Goal: Task Accomplishment & Management: Use online tool/utility

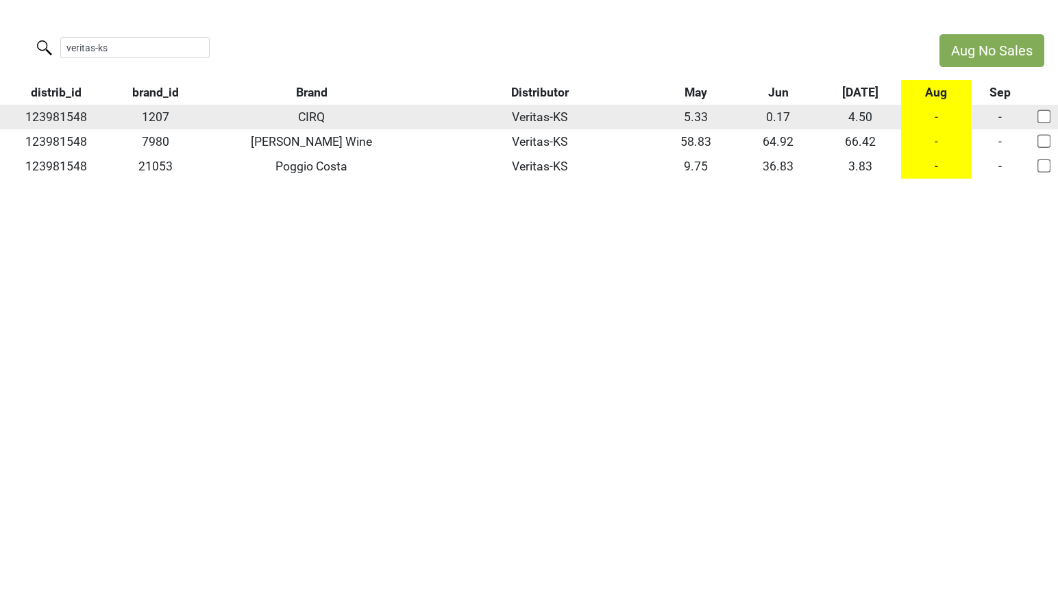
type input "veritas-ks"
click at [1040, 120] on input "checkbox" at bounding box center [1043, 117] width 14 height 14
checkbox input "true"
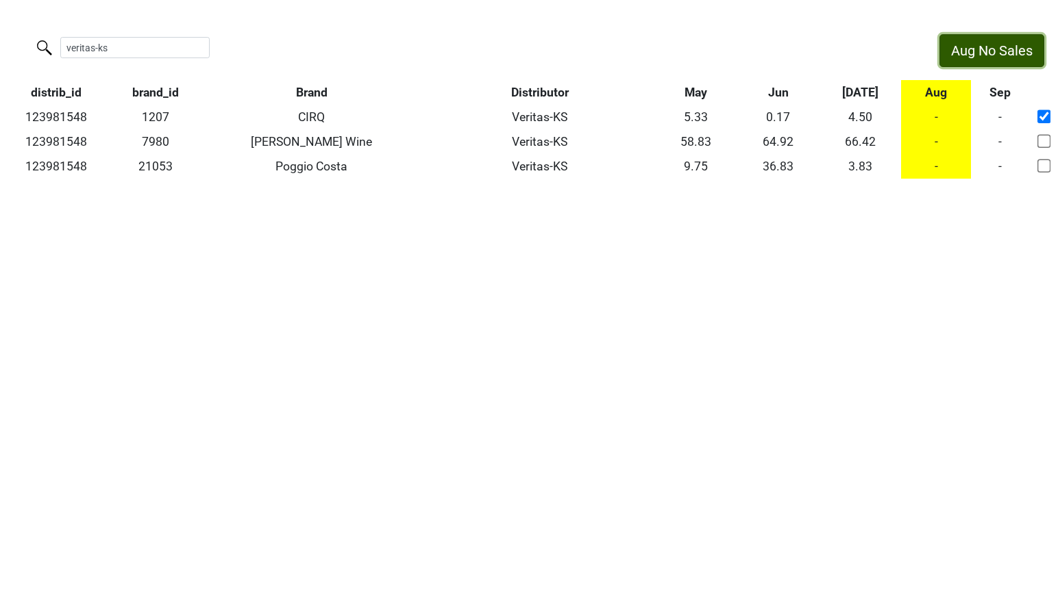
click at [1009, 55] on button "Aug No Sales" at bounding box center [991, 50] width 105 height 33
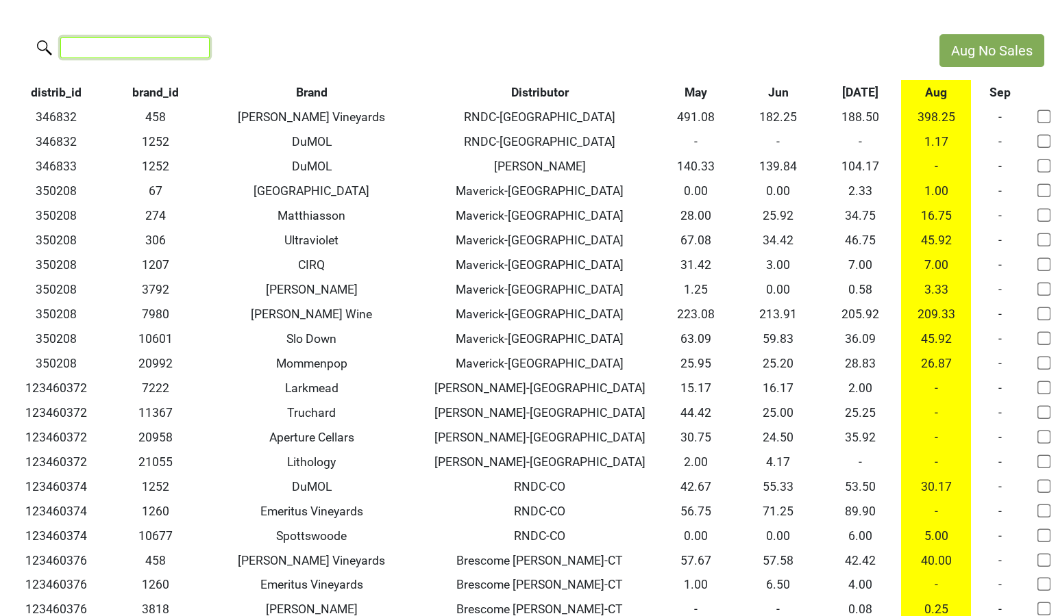
click at [115, 49] on input "search" at bounding box center [134, 47] width 149 height 21
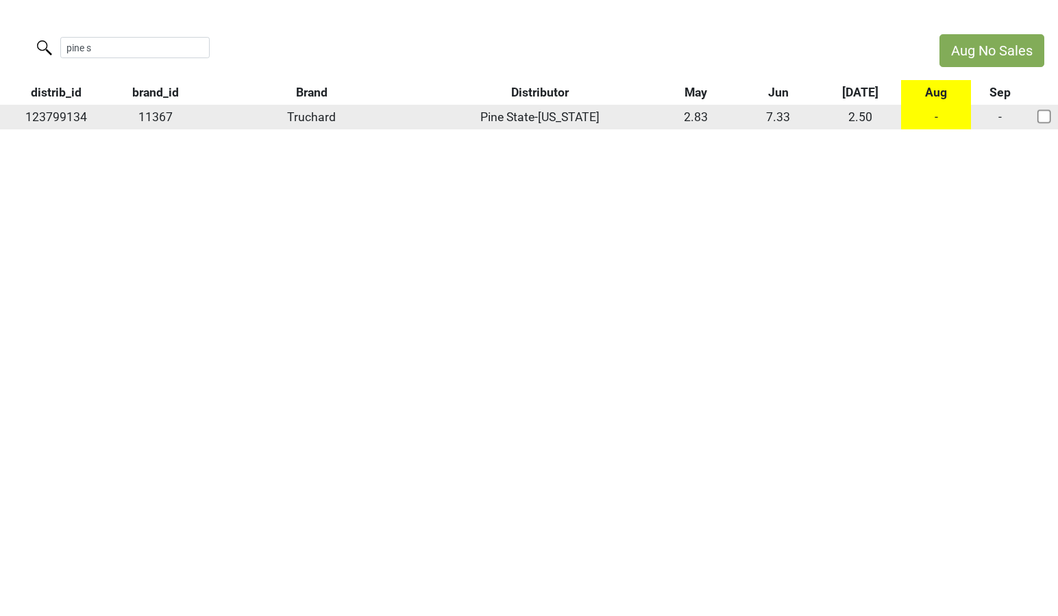
click at [67, 116] on td "123799134" at bounding box center [56, 117] width 112 height 25
copy td "123799134"
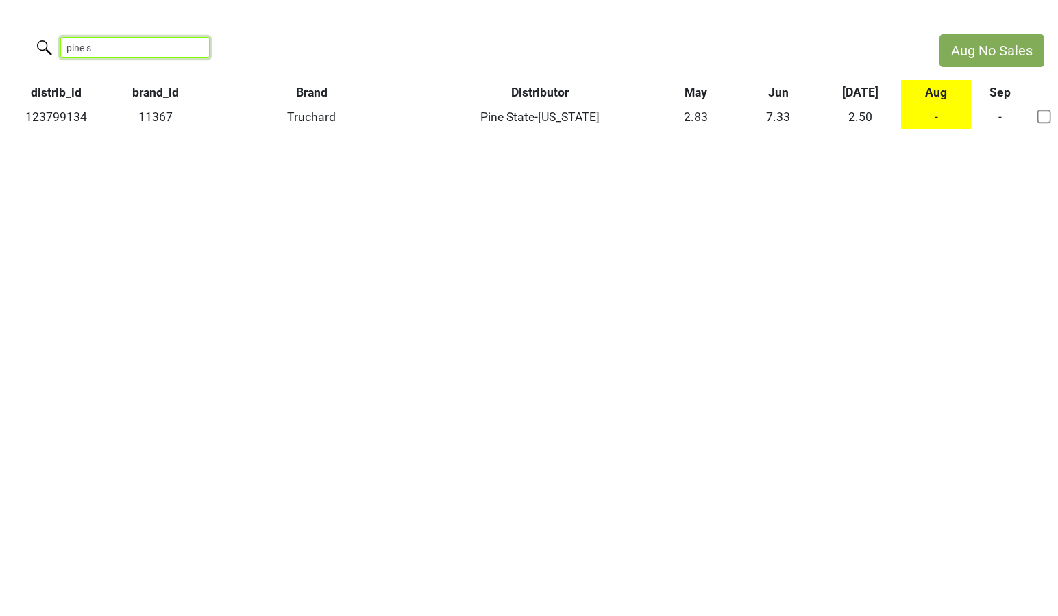
drag, startPoint x: 101, startPoint y: 46, endPoint x: -40, endPoint y: 40, distance: 141.9
click at [0, 40] on html "Aug No Sales pine s distrib_id brand_id Brand Distributor May Jun Jul Aug Sep 1…" at bounding box center [529, 82] width 1058 height 164
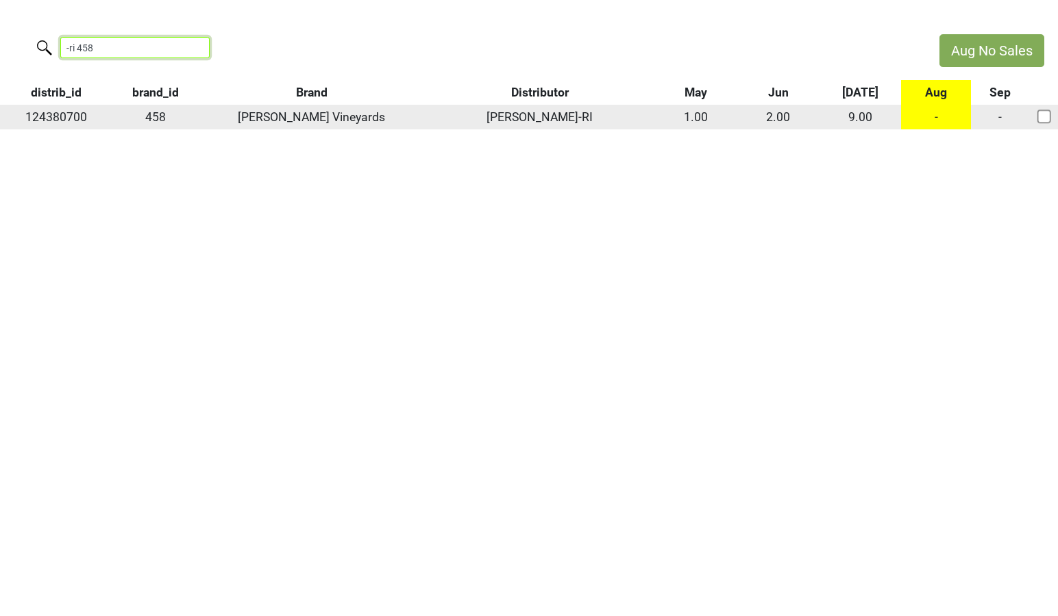
type input "-ri 458"
click at [46, 117] on td "124380700" at bounding box center [56, 117] width 112 height 25
copy td "124380700"
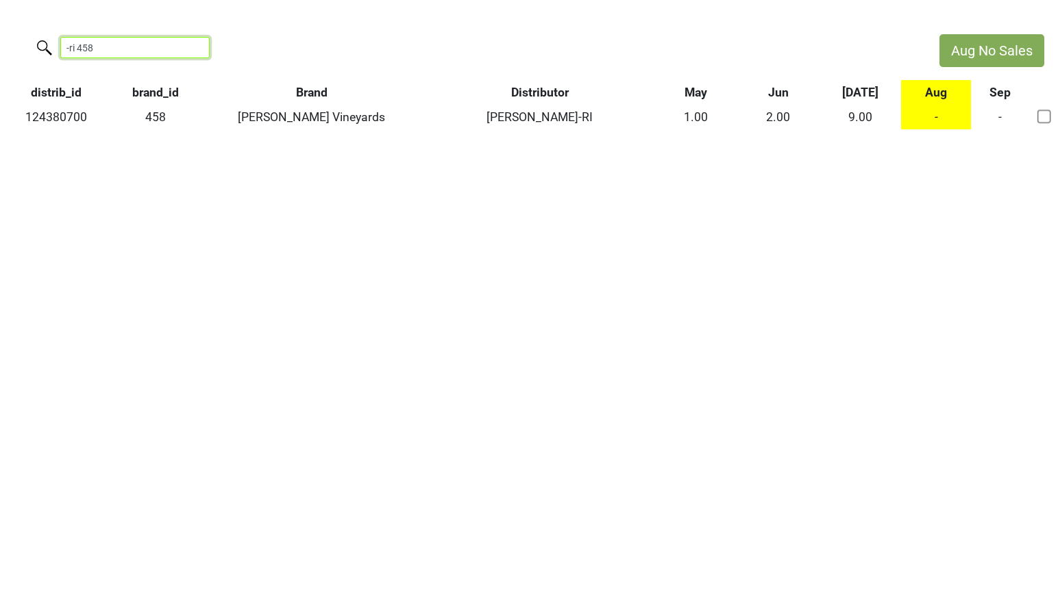
click at [125, 45] on input "-ri 458" at bounding box center [134, 47] width 149 height 21
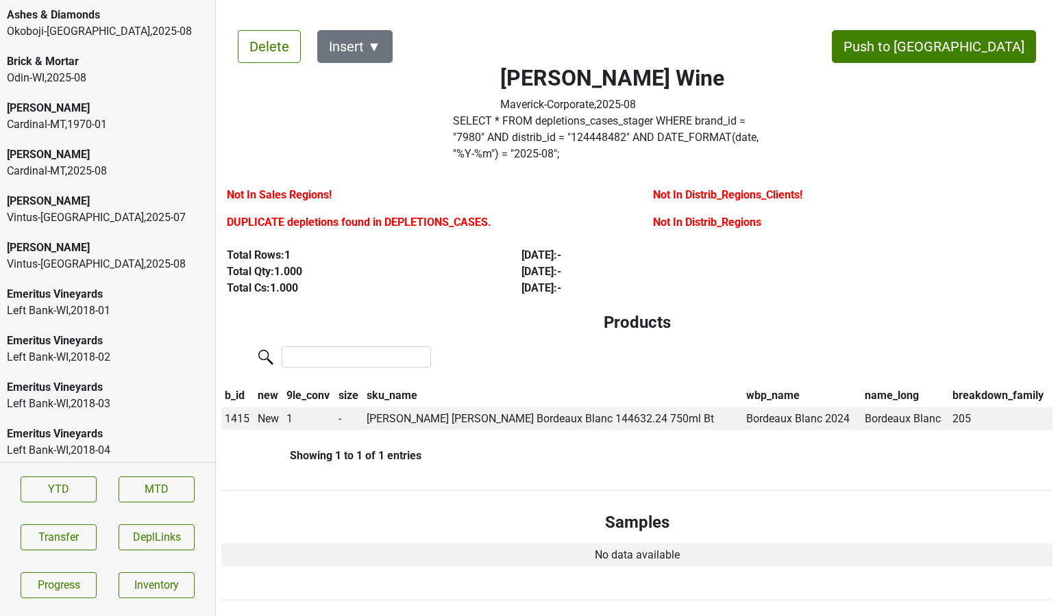
scroll to position [3231, 0]
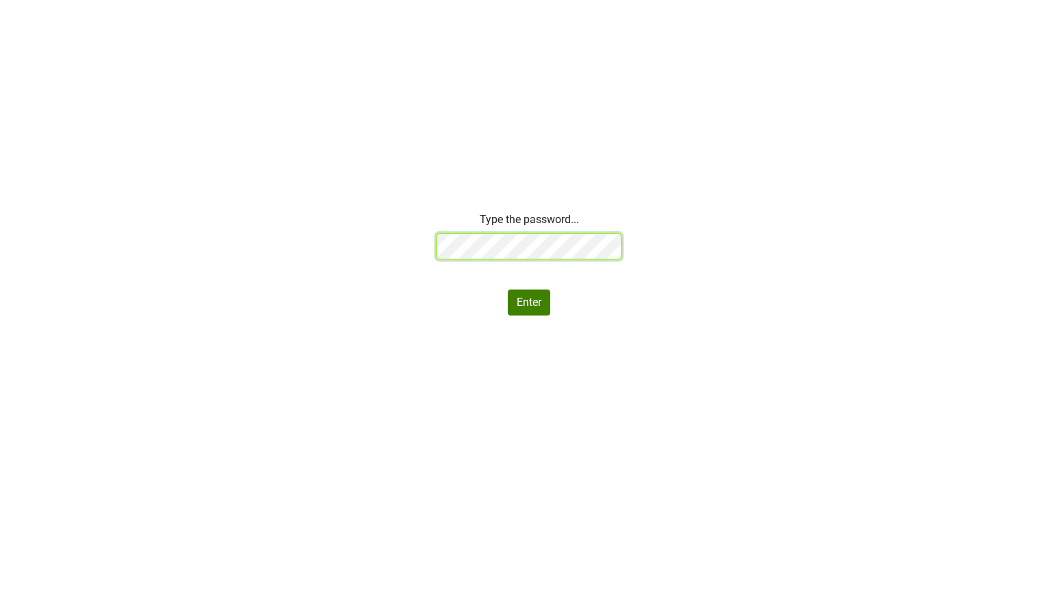
click at [403, 240] on div "Type the password... Enter" at bounding box center [529, 264] width 1058 height 104
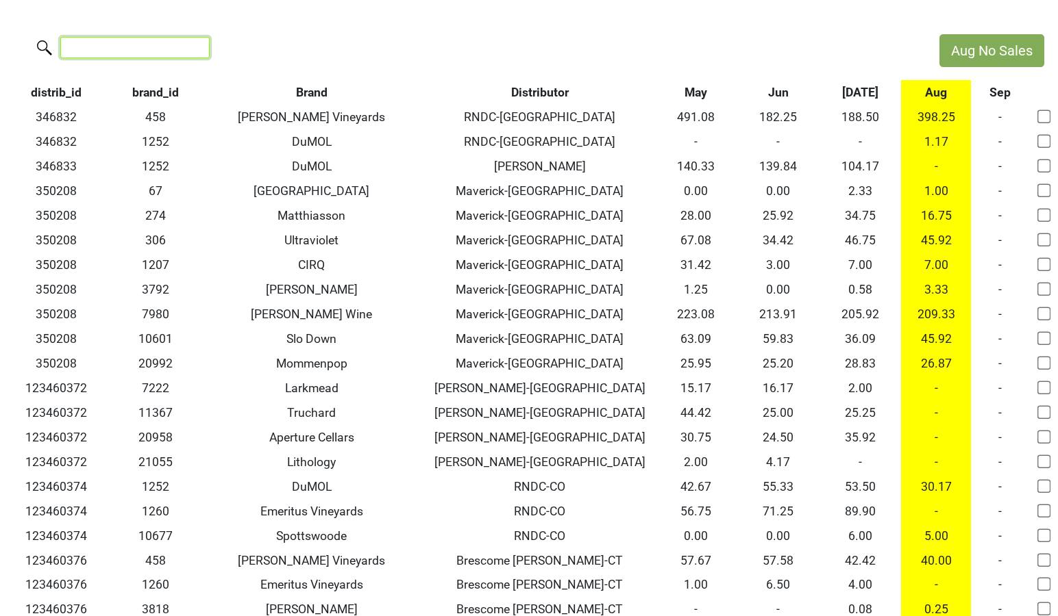
click at [168, 54] on input "search" at bounding box center [134, 47] width 149 height 21
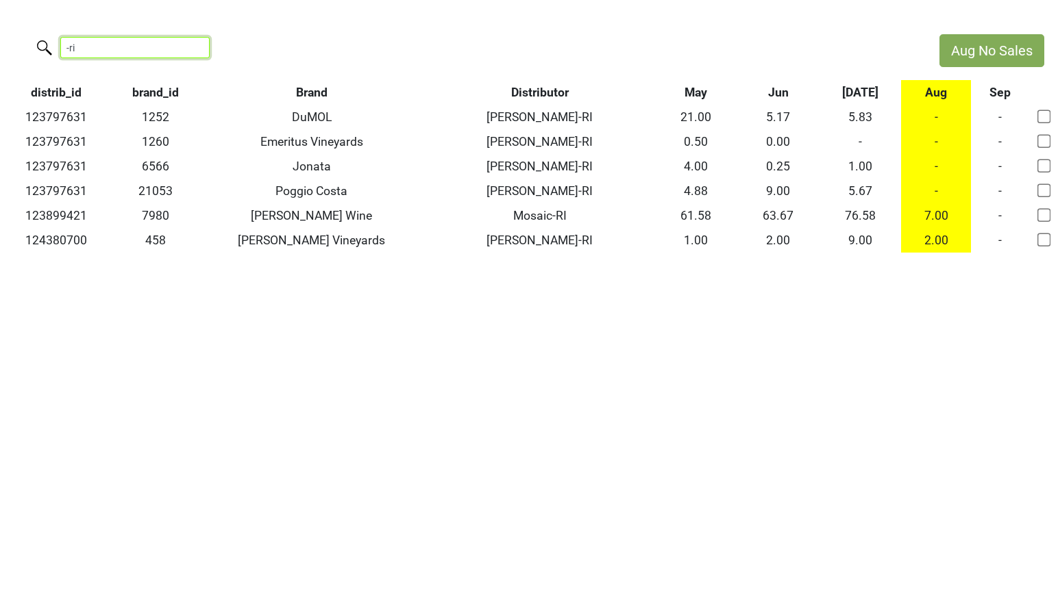
drag, startPoint x: 125, startPoint y: 45, endPoint x: -16, endPoint y: 40, distance: 141.9
click at [0, 40] on html "Aug No Sales -ri distrib_id brand_id Brand Distributor May Jun Jul Aug Sep 1237…" at bounding box center [529, 143] width 1058 height 287
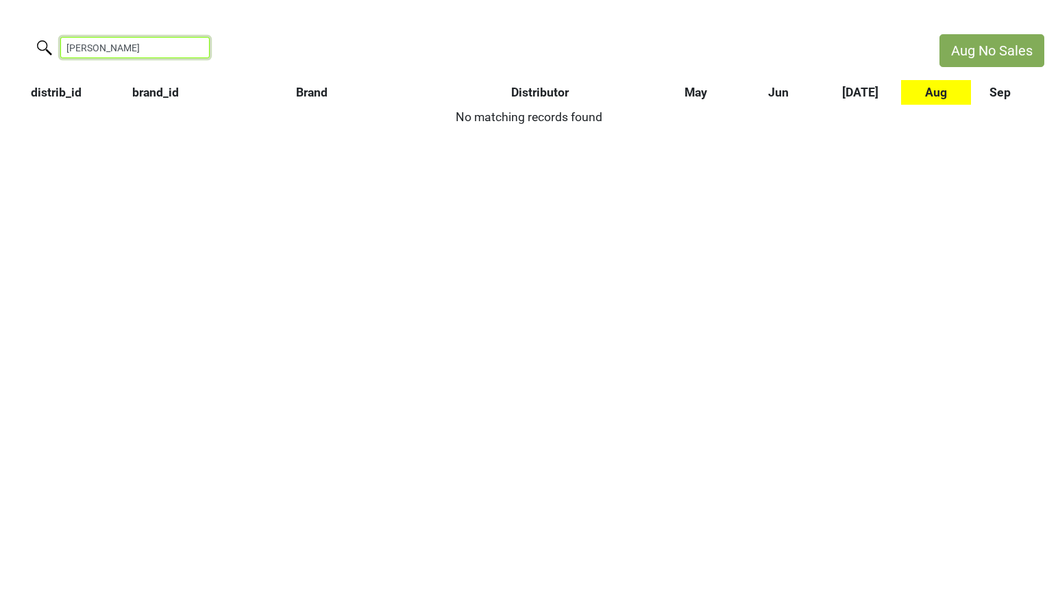
drag, startPoint x: 158, startPoint y: 46, endPoint x: 16, endPoint y: 38, distance: 142.0
click at [16, 38] on div "farr" at bounding box center [462, 48] width 925 height 29
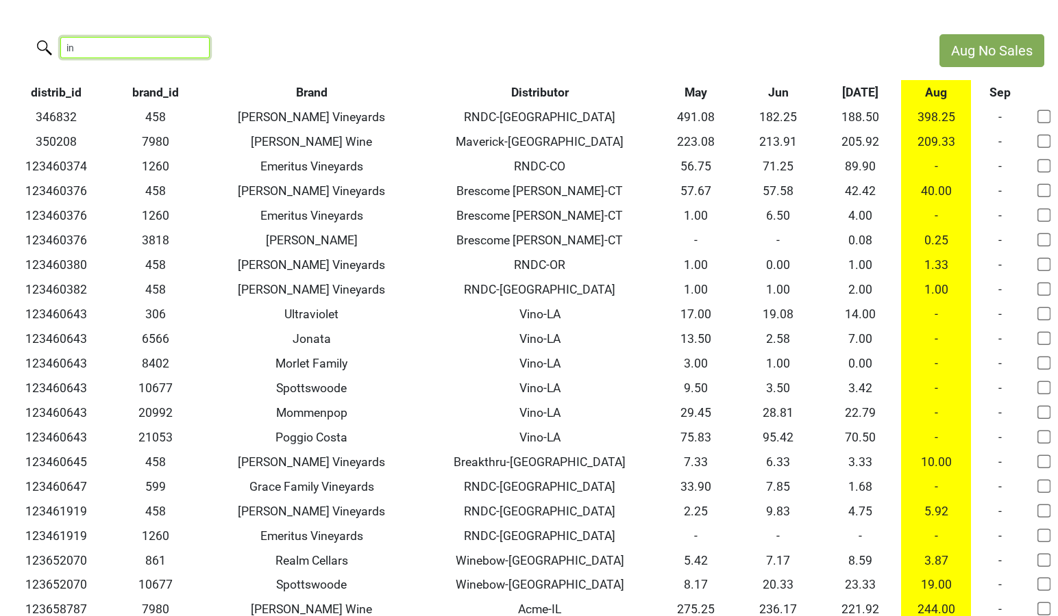
type input "i"
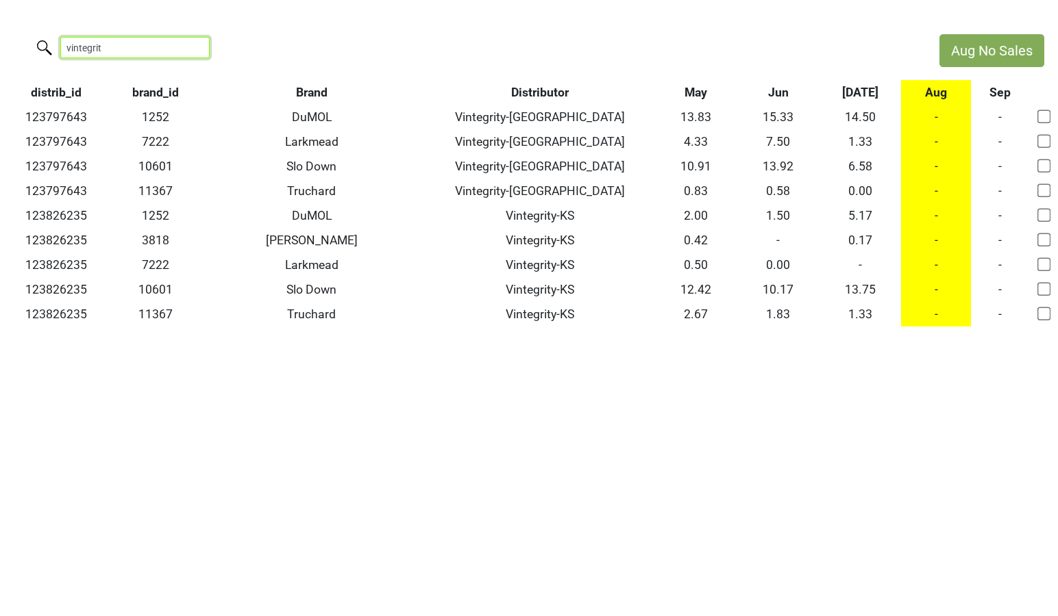
type input "vintegrity"
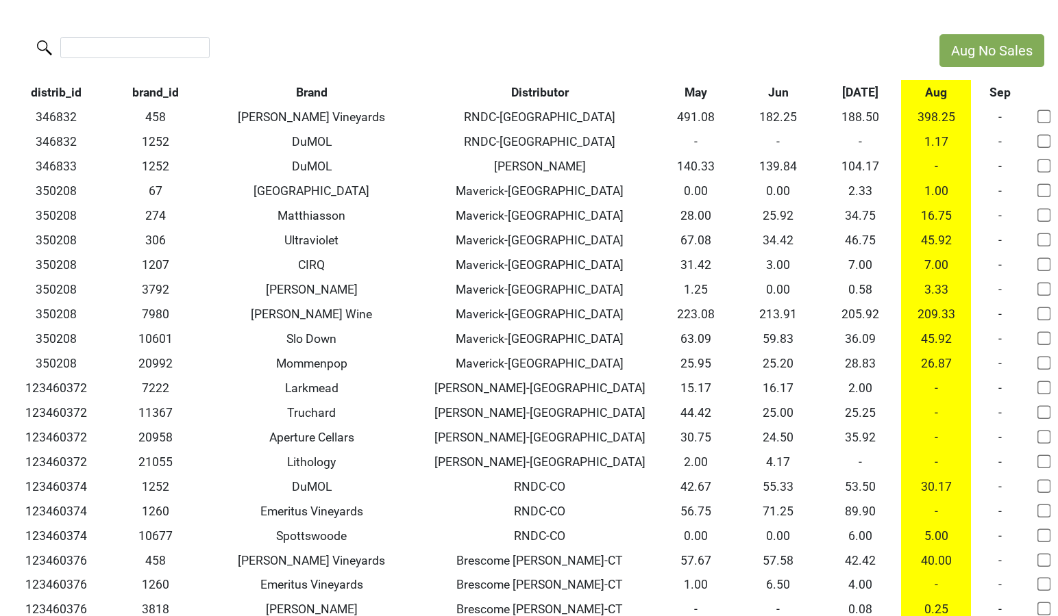
click at [924, 98] on th "Aug" at bounding box center [936, 92] width 70 height 25
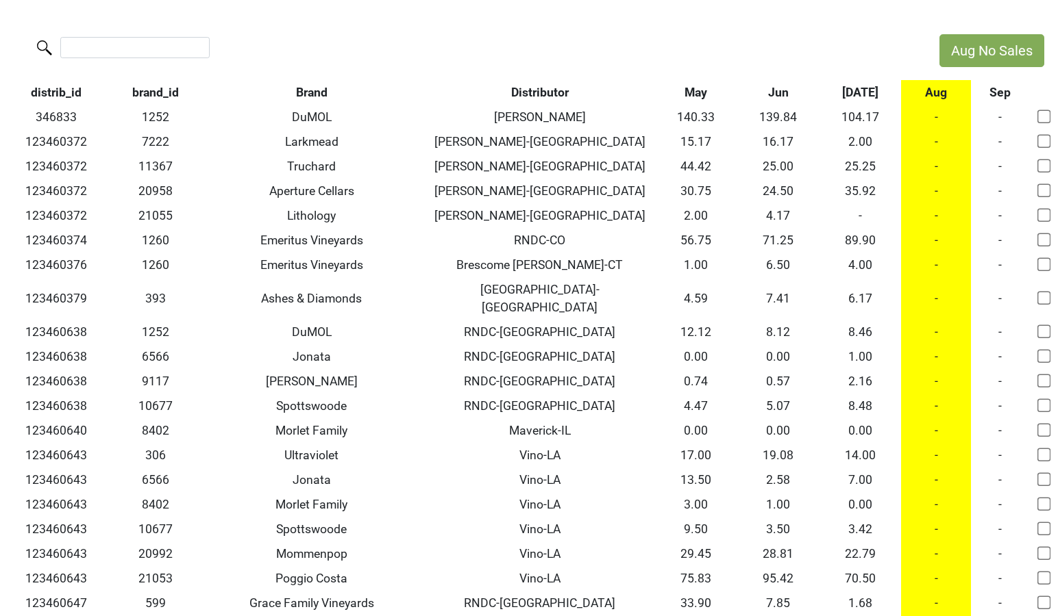
click at [924, 98] on th "Aug" at bounding box center [936, 92] width 70 height 25
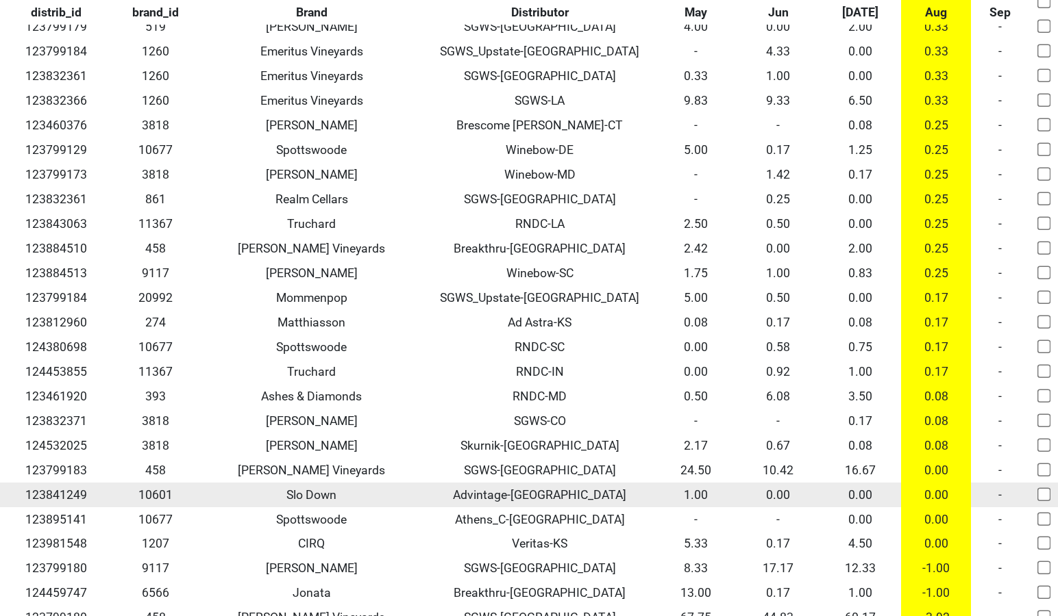
scroll to position [9569, 0]
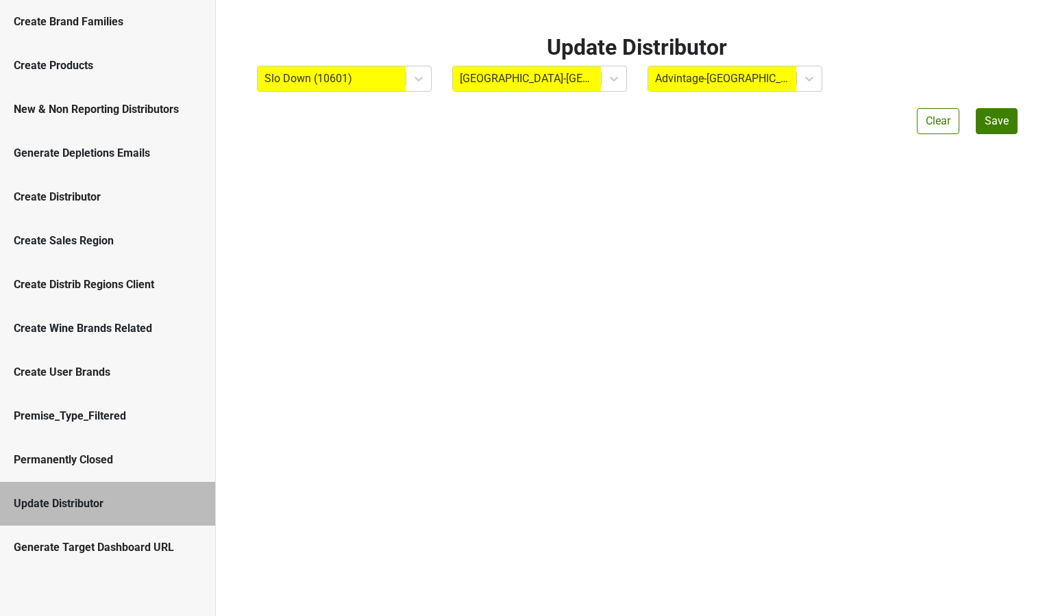
click at [99, 125] on div "New & Non Reporting Distributors" at bounding box center [107, 110] width 215 height 44
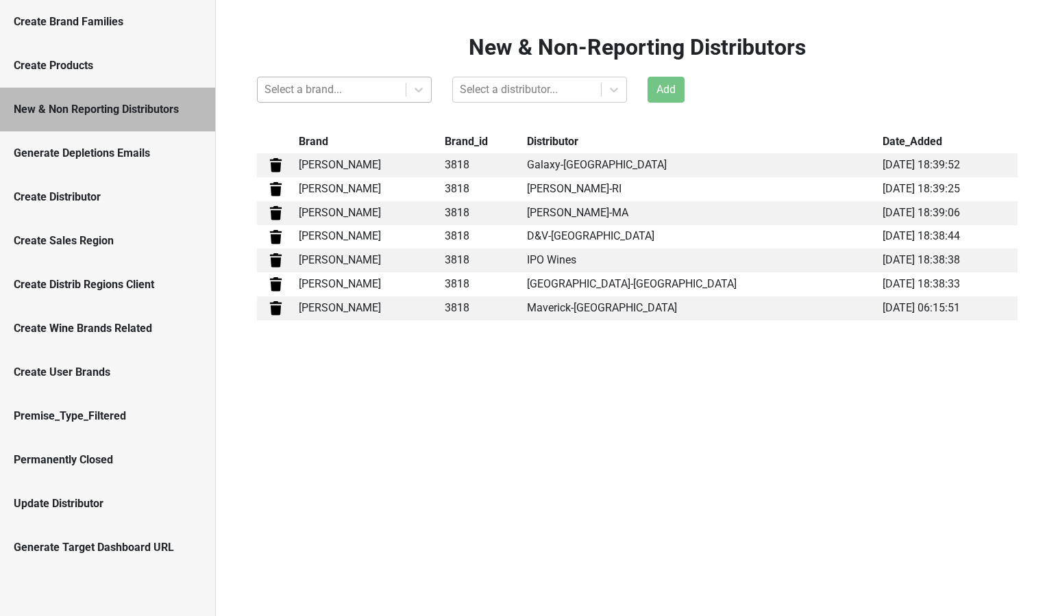
click at [373, 95] on div at bounding box center [331, 89] width 134 height 19
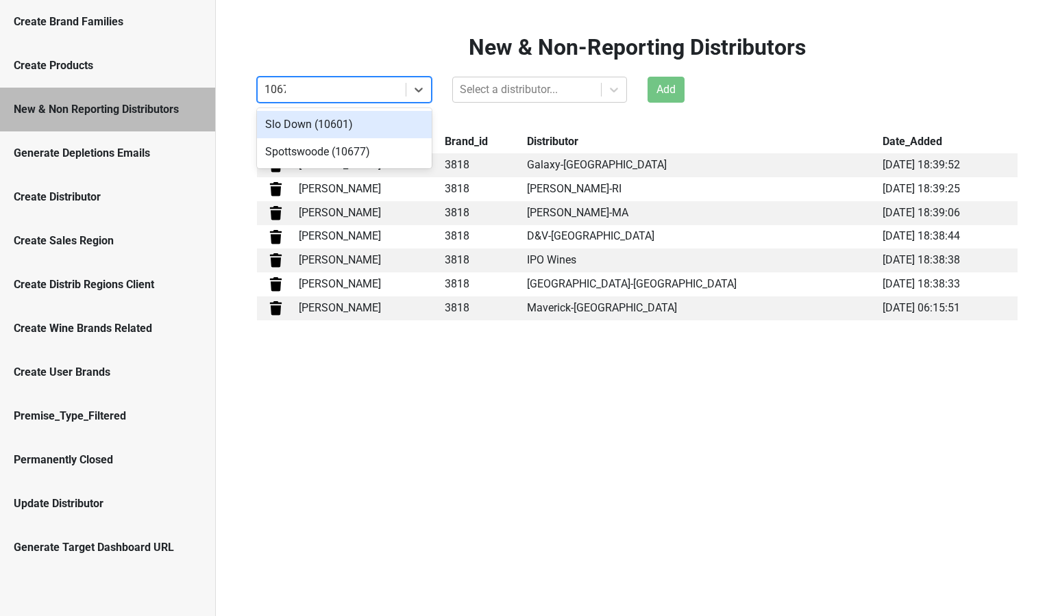
type input "10677"
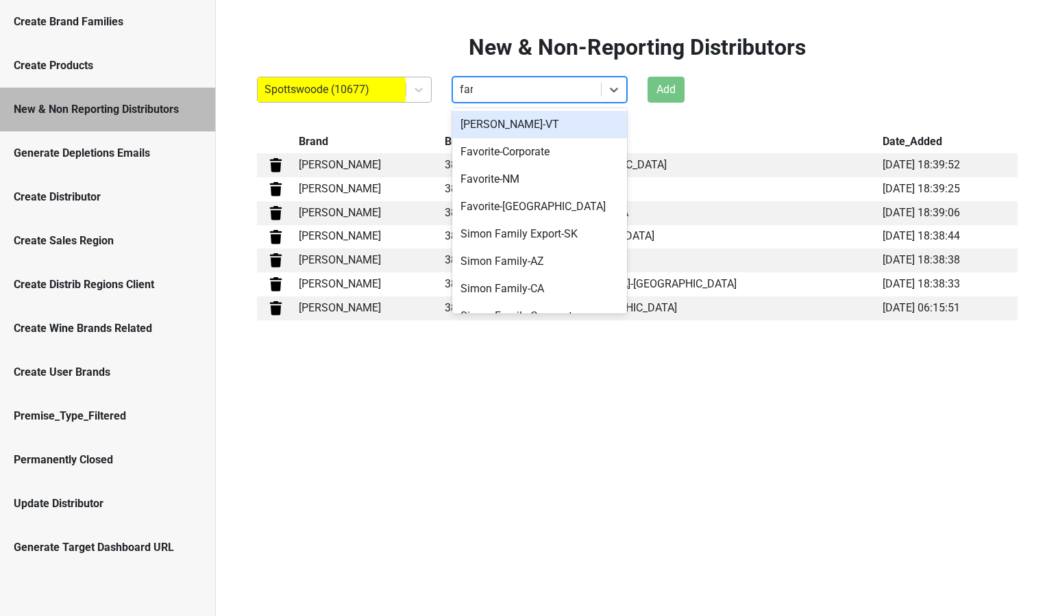
type input "[PERSON_NAME]"
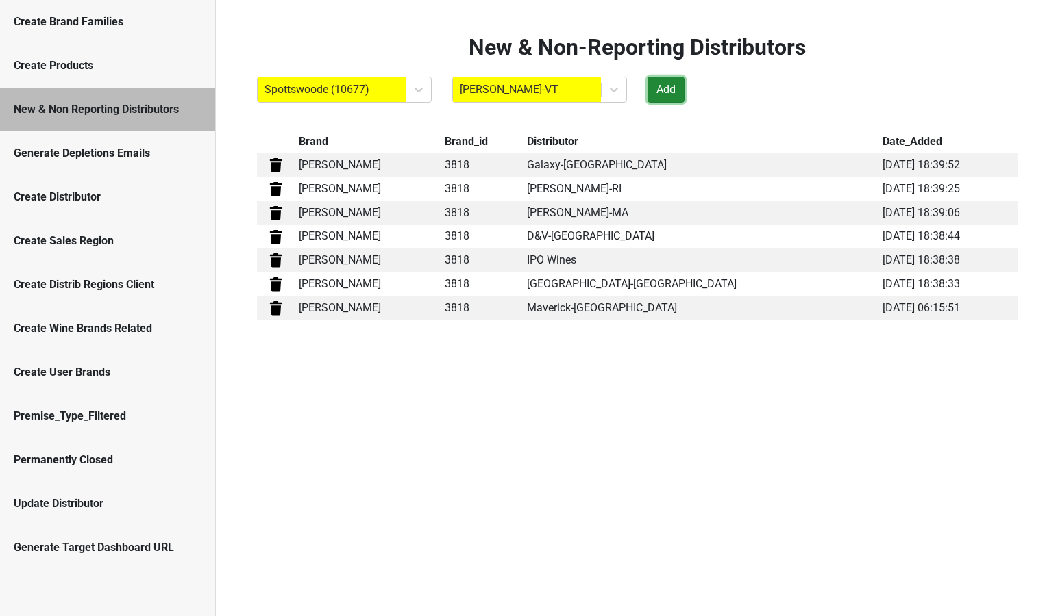
click at [664, 86] on button "Add" at bounding box center [665, 90] width 37 height 26
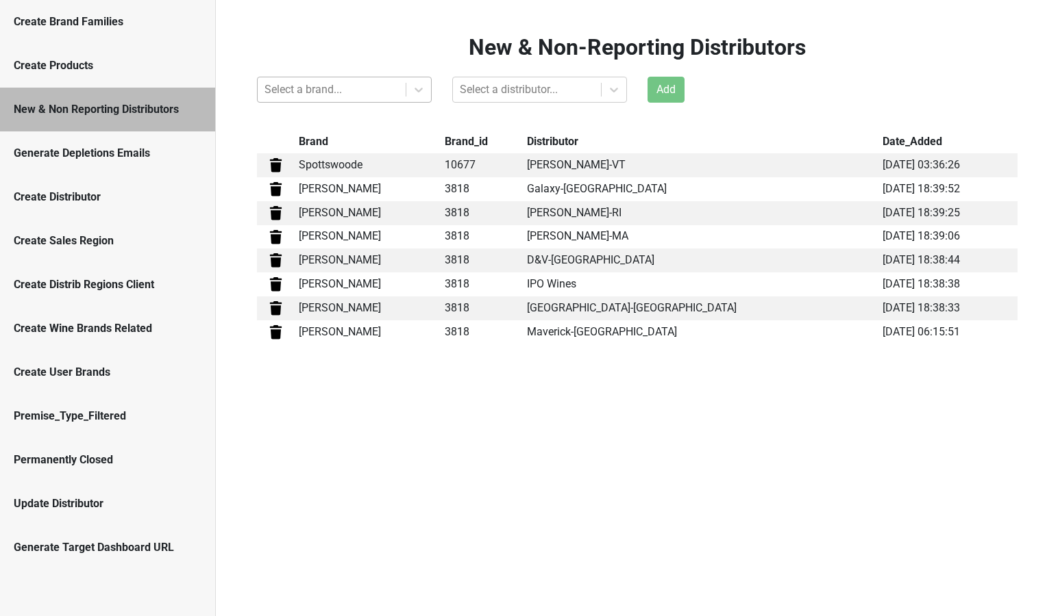
click at [275, 87] on div at bounding box center [331, 89] width 134 height 19
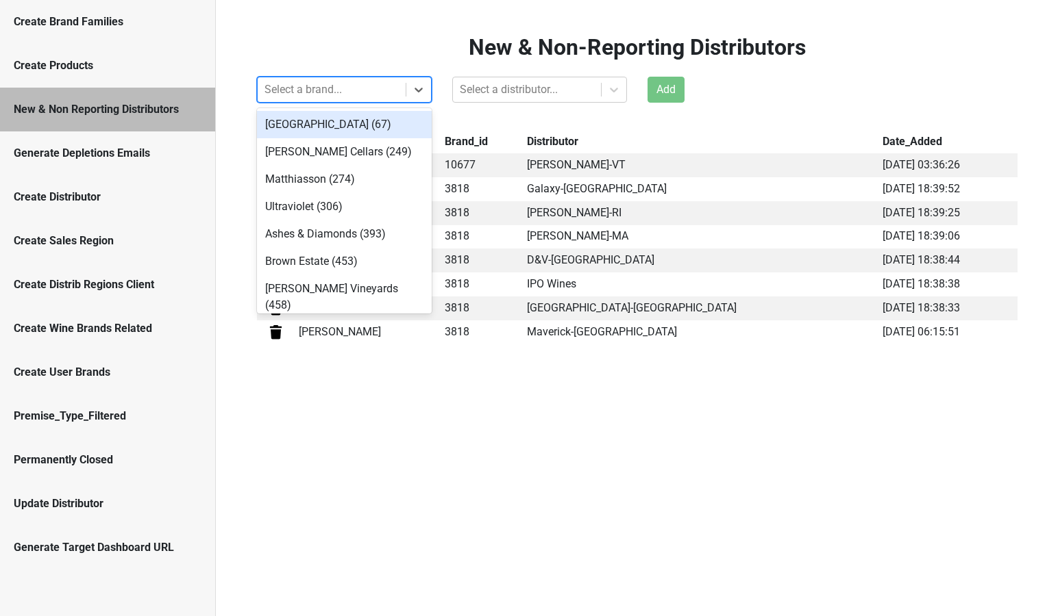
click at [568, 62] on div "New & Non-Reporting Distributors option Bella Oaks (67) focused, 1 of 55. 55 re…" at bounding box center [637, 189] width 781 height 310
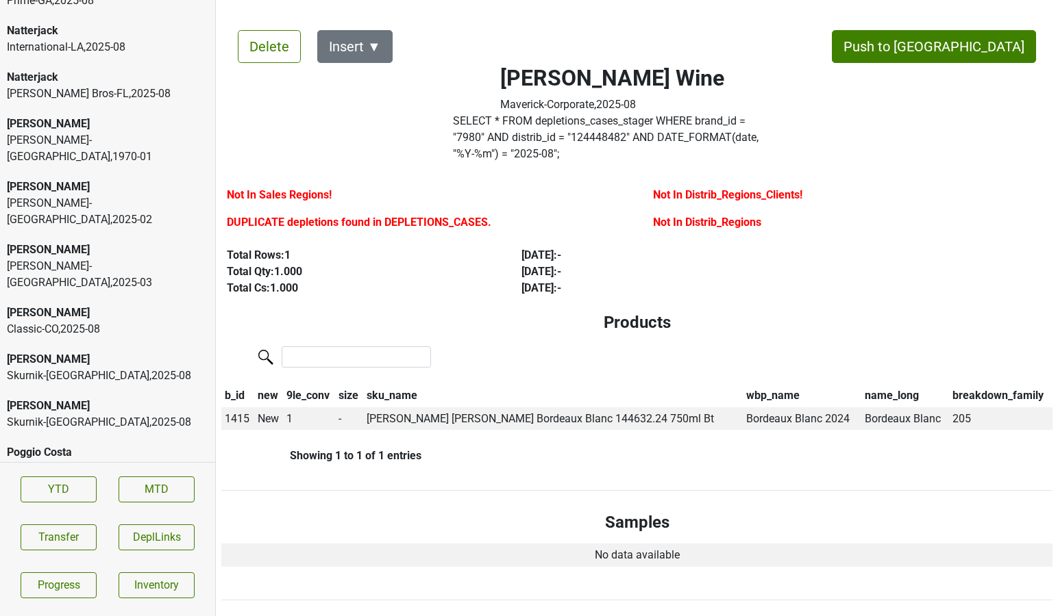
scroll to position [3666, 0]
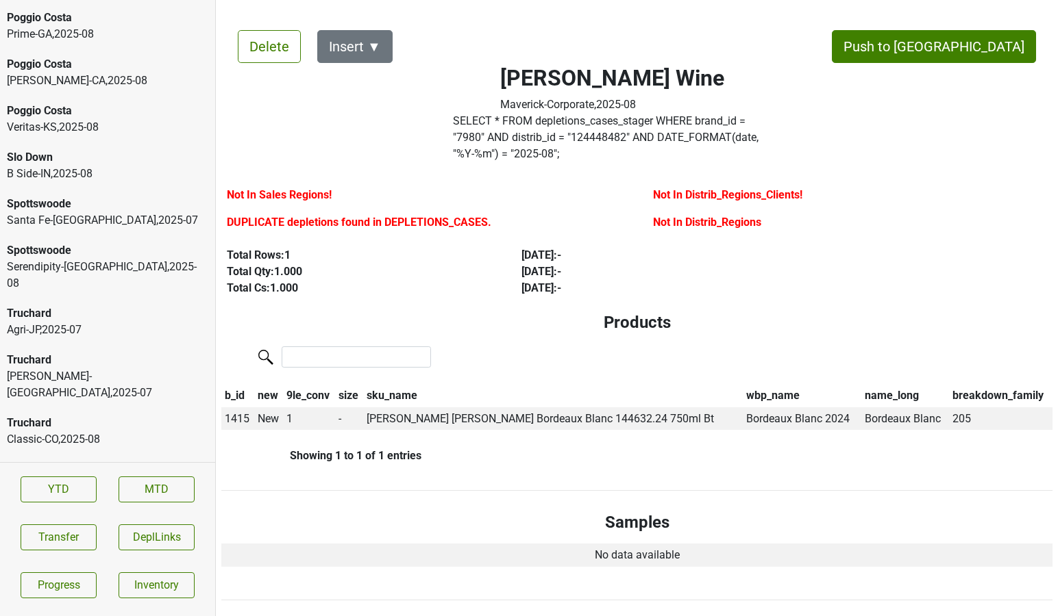
click at [122, 322] on div "Agri-JP , 2025 - 07" at bounding box center [107, 330] width 201 height 16
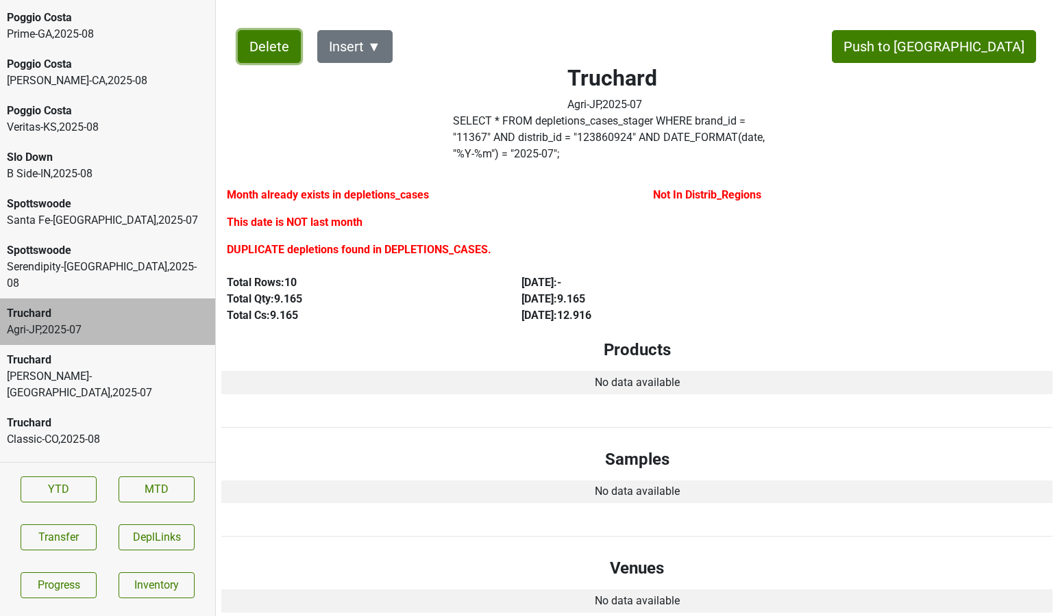
click at [260, 57] on button "Delete" at bounding box center [269, 46] width 63 height 33
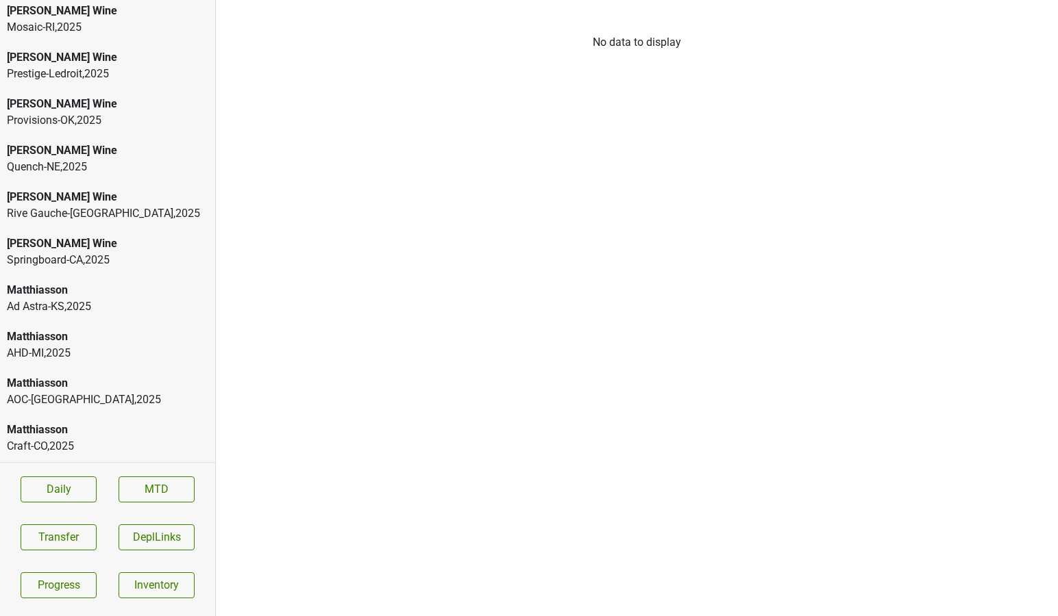
scroll to position [1710, 0]
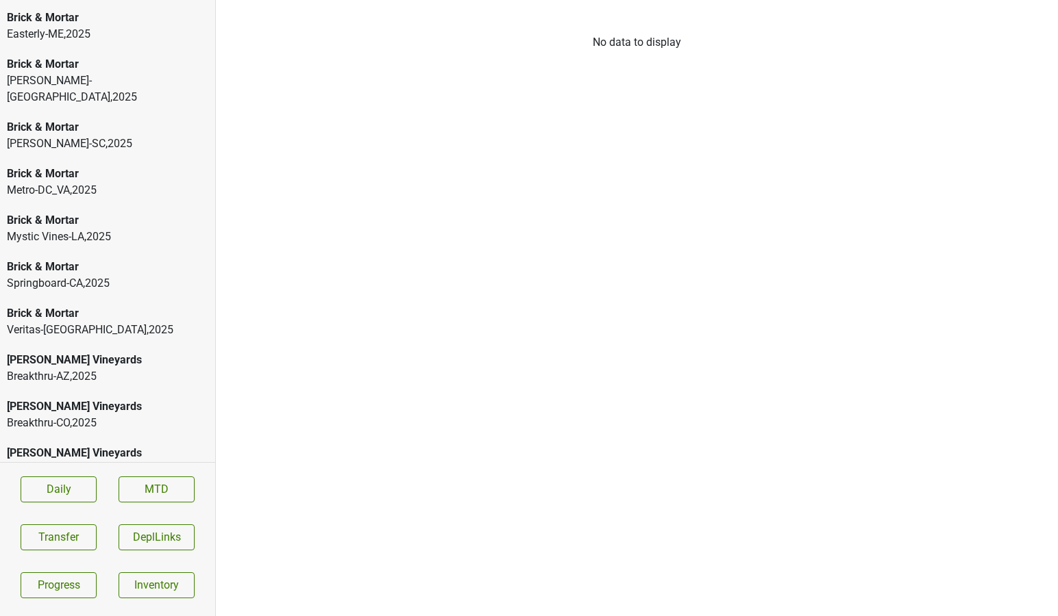
click at [183, 322] on div "Veritas-MO , 2025" at bounding box center [107, 330] width 201 height 16
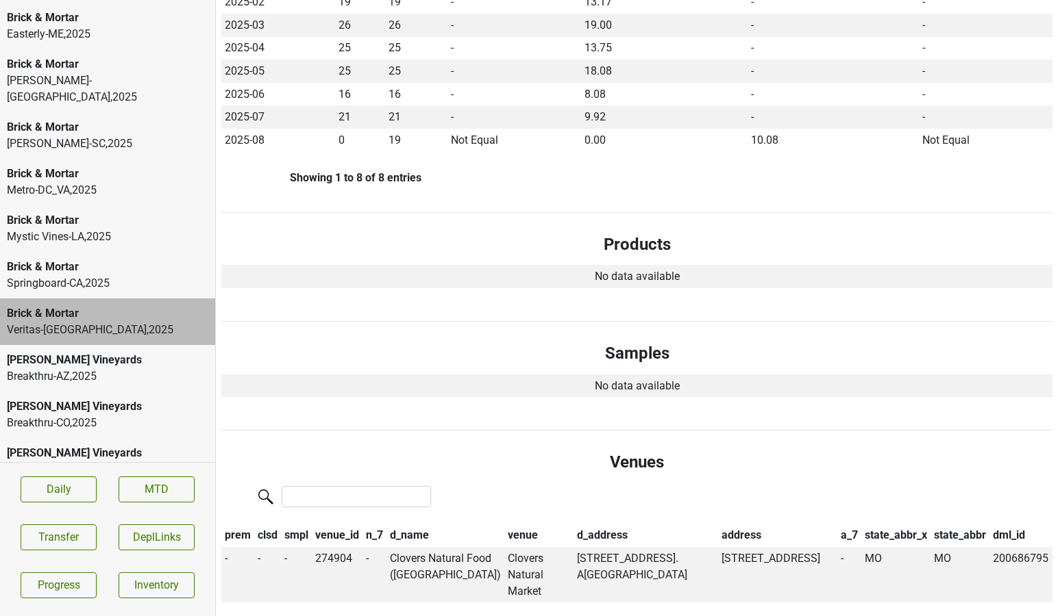
scroll to position [0, 0]
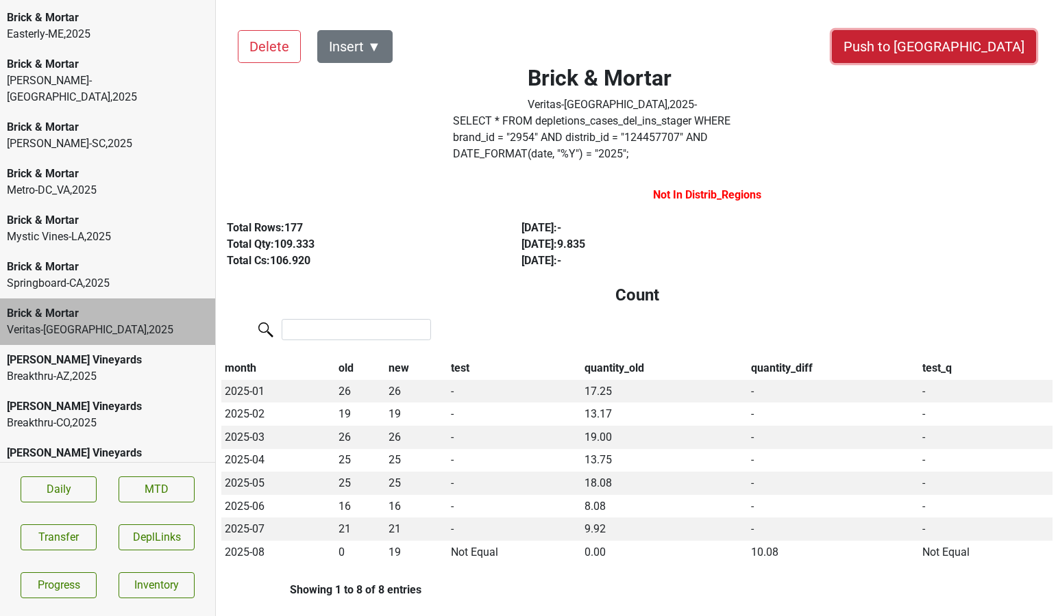
click at [981, 48] on button "Push to [GEOGRAPHIC_DATA]" at bounding box center [934, 46] width 204 height 33
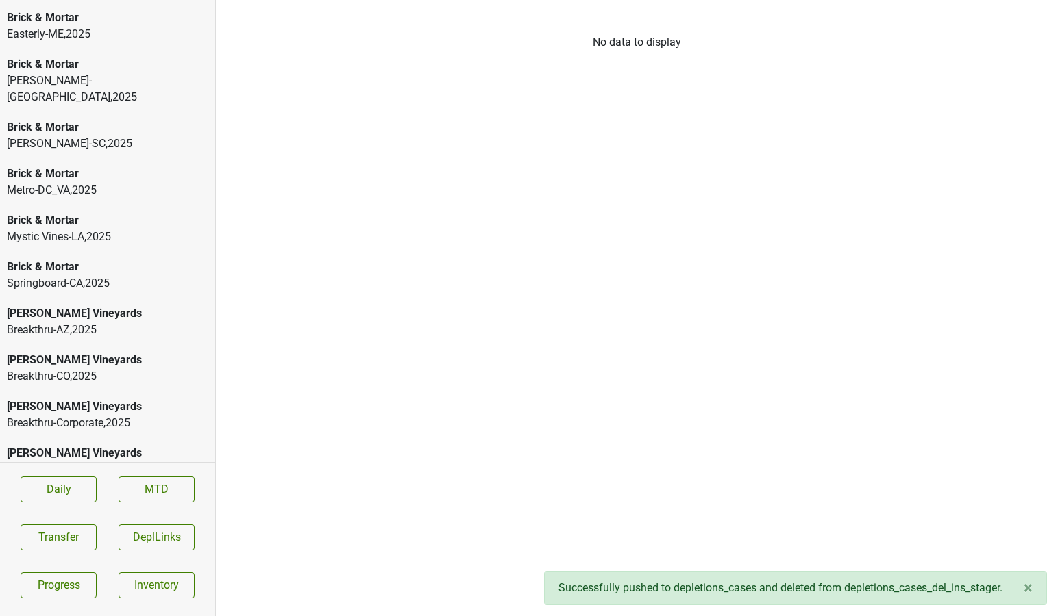
scroll to position [2828, 0]
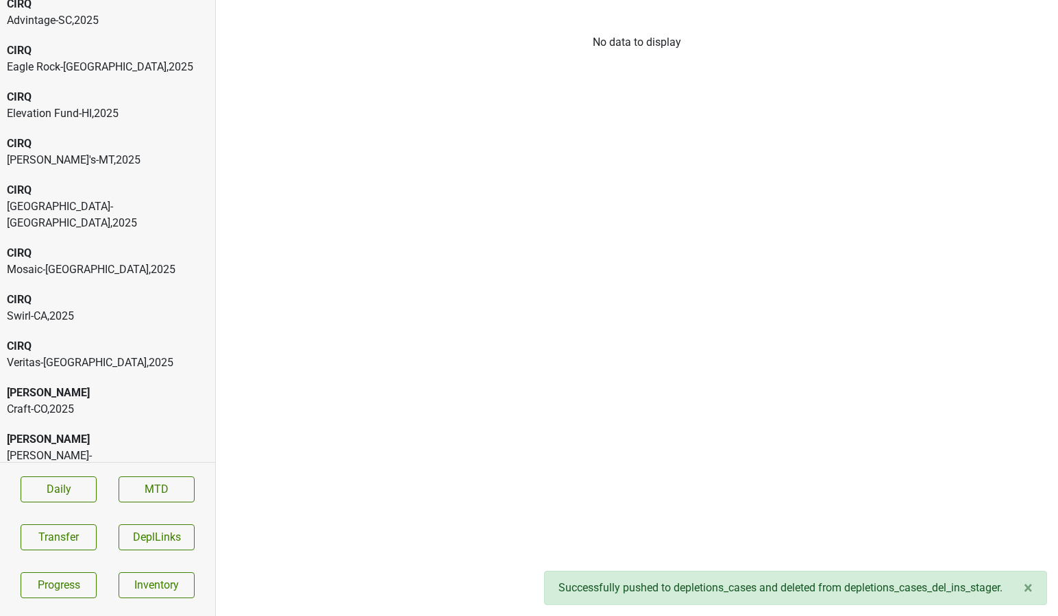
click at [15, 338] on div "CIRQ" at bounding box center [107, 346] width 201 height 16
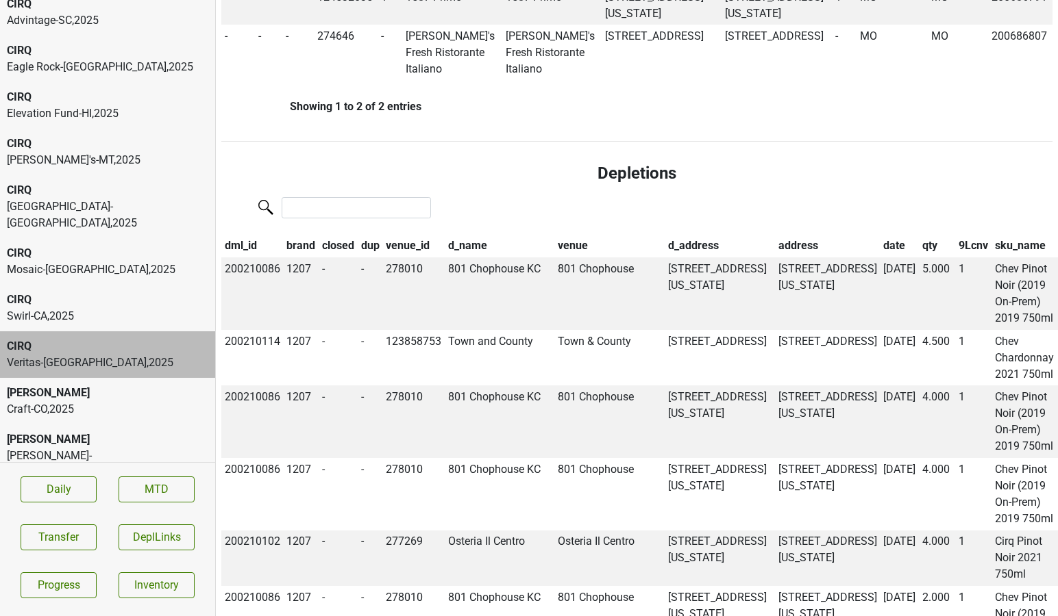
scroll to position [1005, 0]
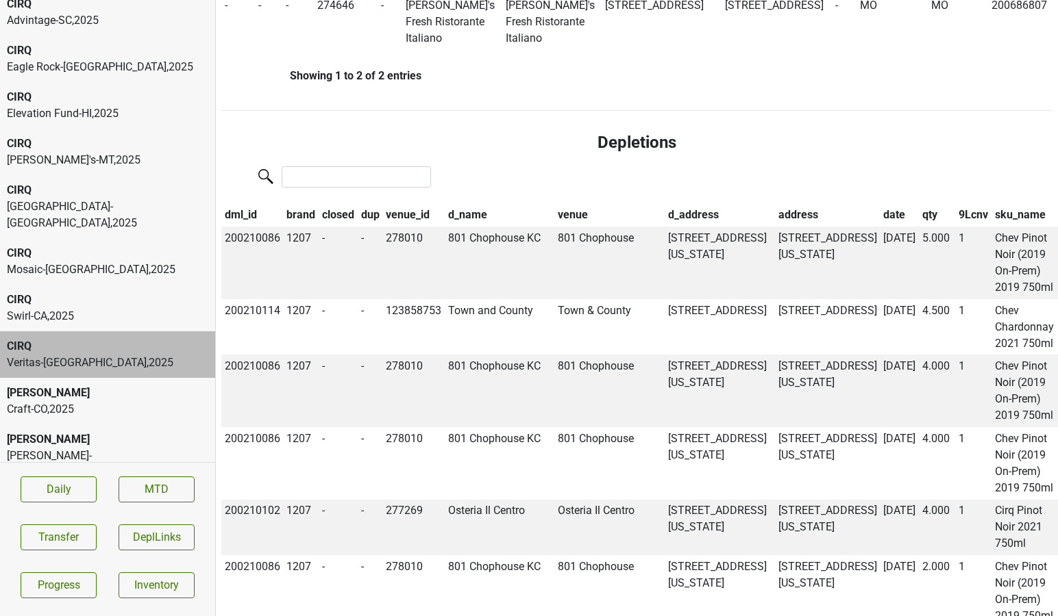
click at [880, 204] on th "date" at bounding box center [899, 215] width 39 height 23
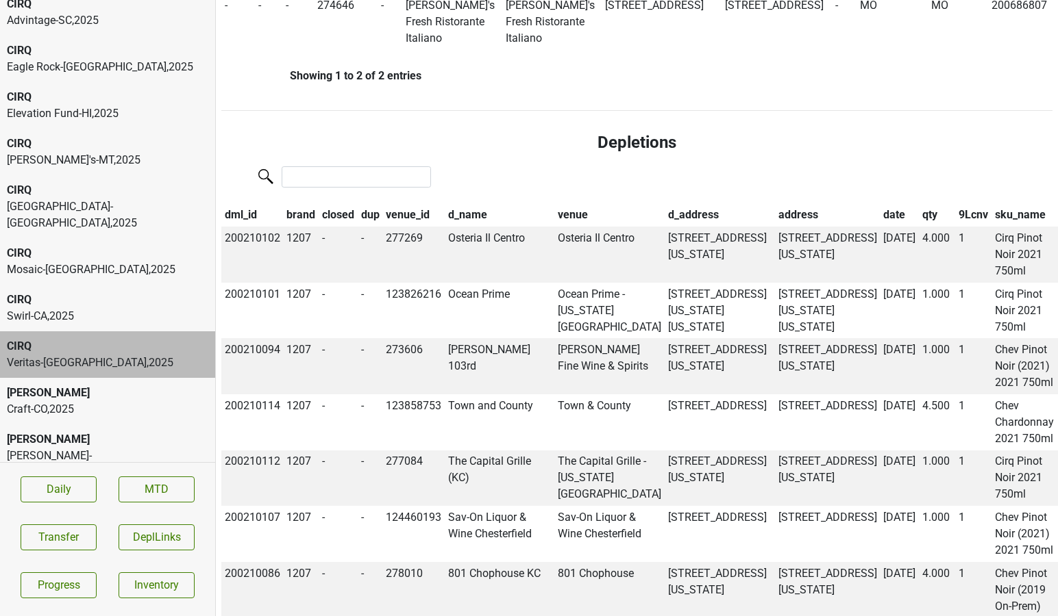
click at [880, 204] on th "date" at bounding box center [899, 215] width 39 height 23
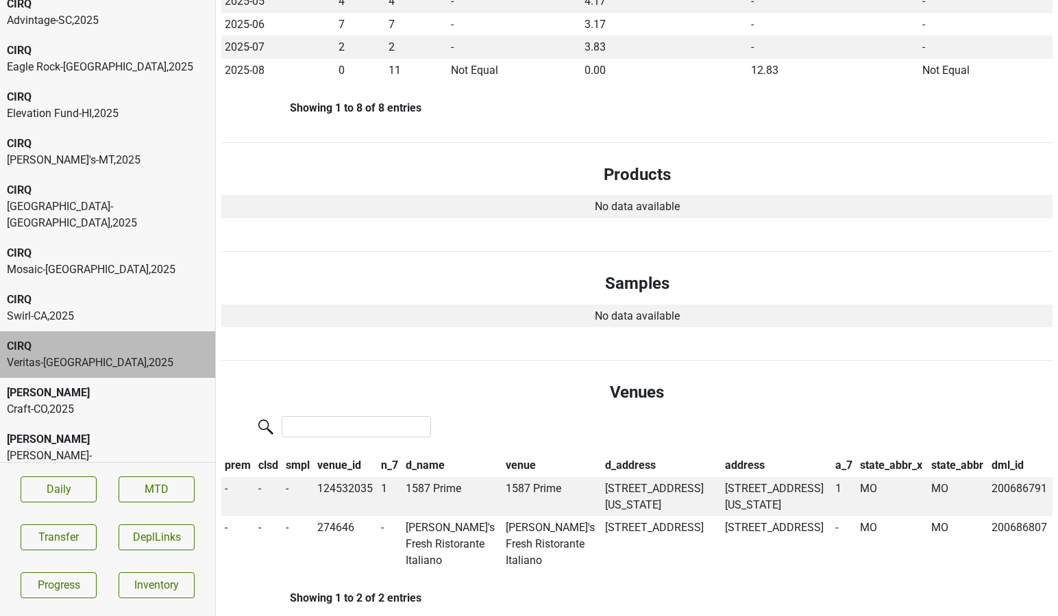
scroll to position [0, 0]
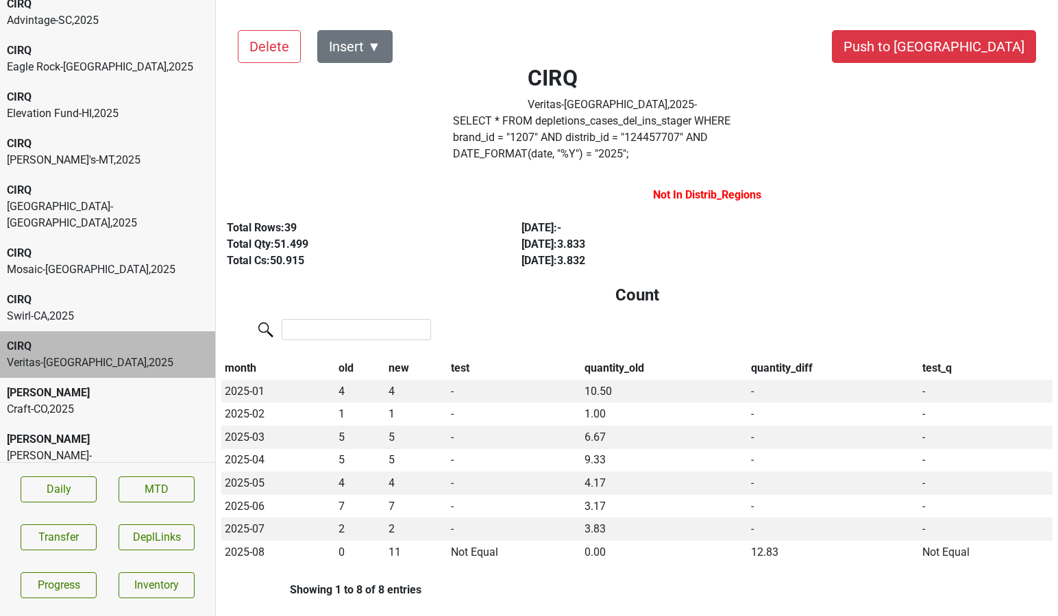
click at [662, 121] on label "SELECT * FROM depletions_cases_del_ins_stager WHERE brand_id = " 1207 " AND dis…" at bounding box center [612, 137] width 318 height 49
click at [964, 49] on button "Push to [GEOGRAPHIC_DATA]" at bounding box center [934, 46] width 204 height 33
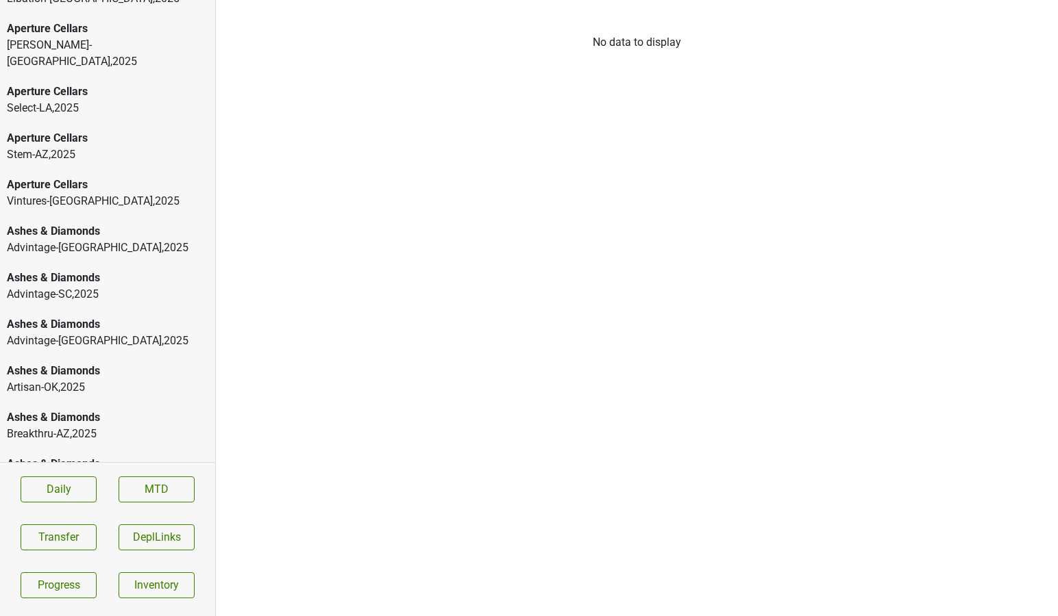
scroll to position [3340, 0]
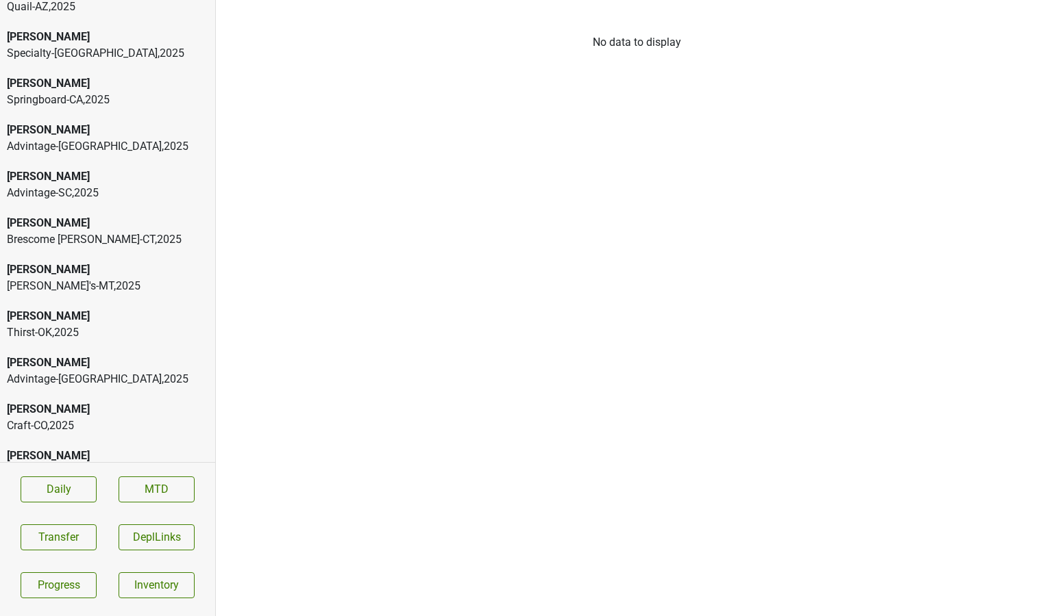
click at [127, 371] on div "Advintage-TN , 2025" at bounding box center [107, 379] width 201 height 16
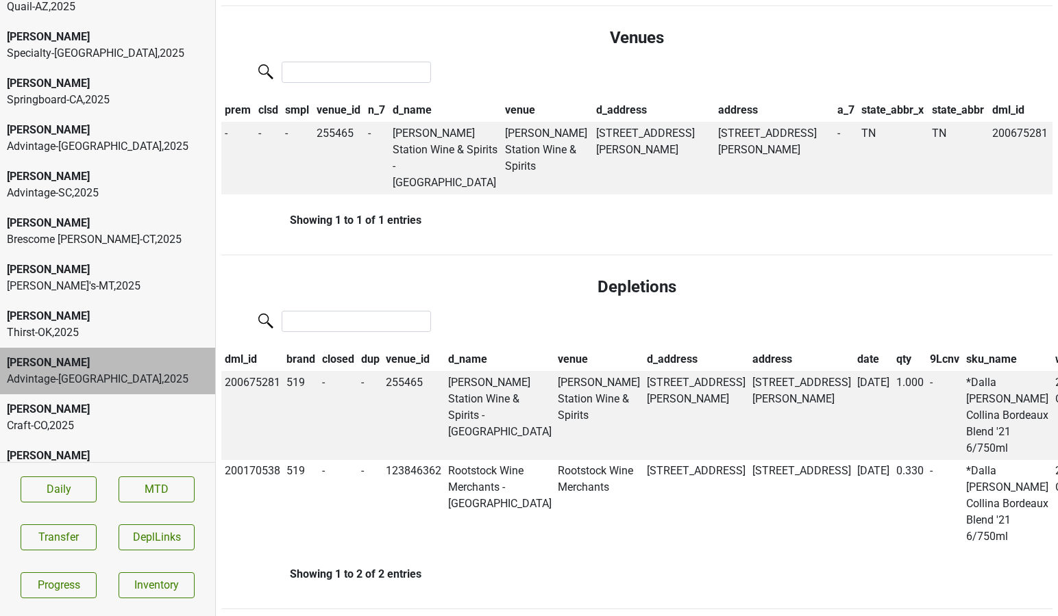
scroll to position [862, 0]
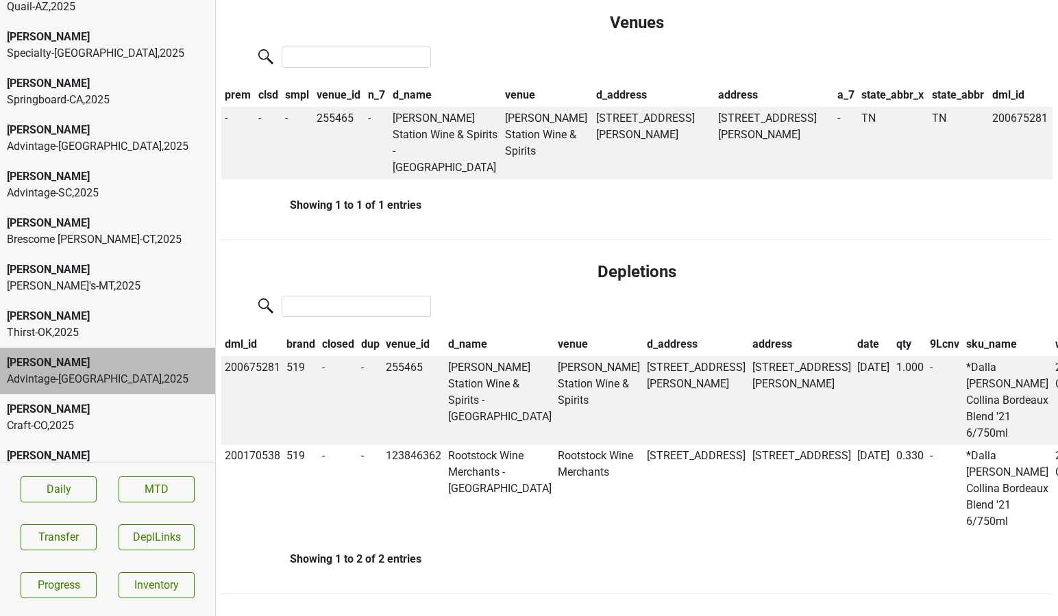
click at [853, 334] on th "date" at bounding box center [872, 345] width 39 height 23
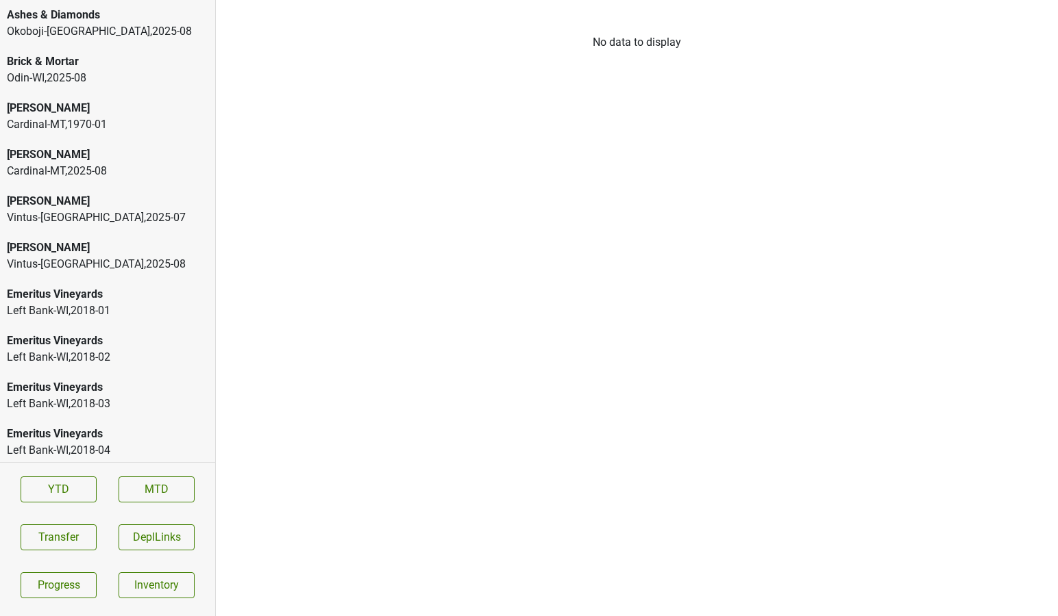
scroll to position [3713, 0]
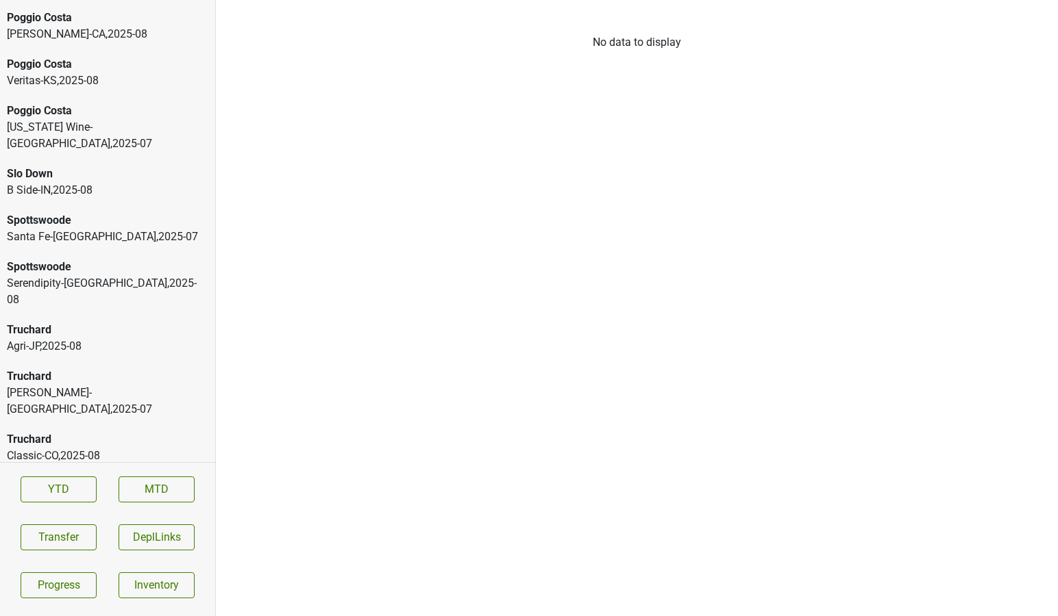
click at [66, 338] on div "Agri-JP , 2025 - 08" at bounding box center [107, 346] width 201 height 16
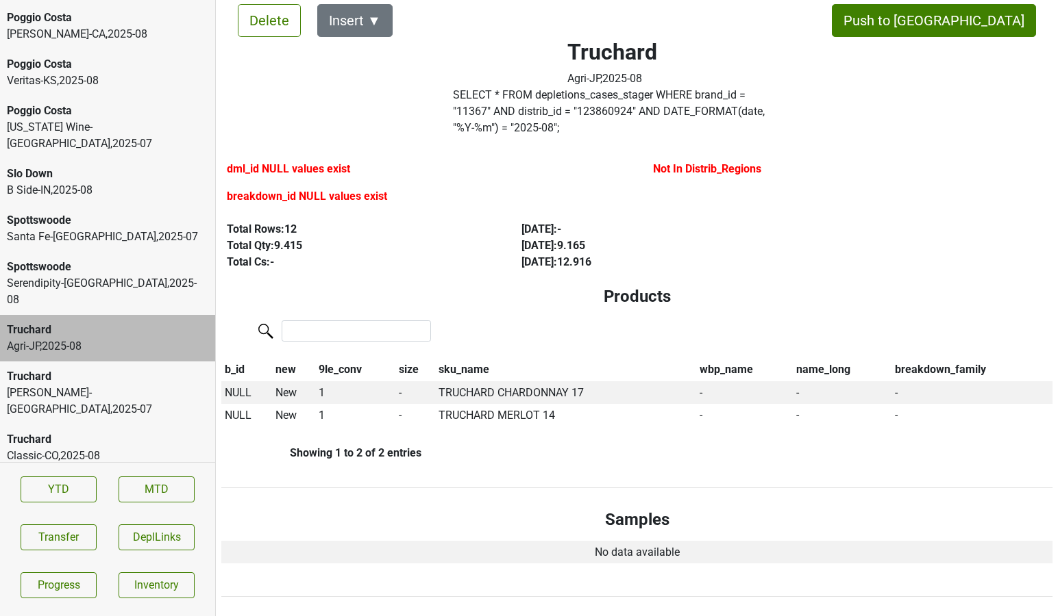
scroll to position [40, 0]
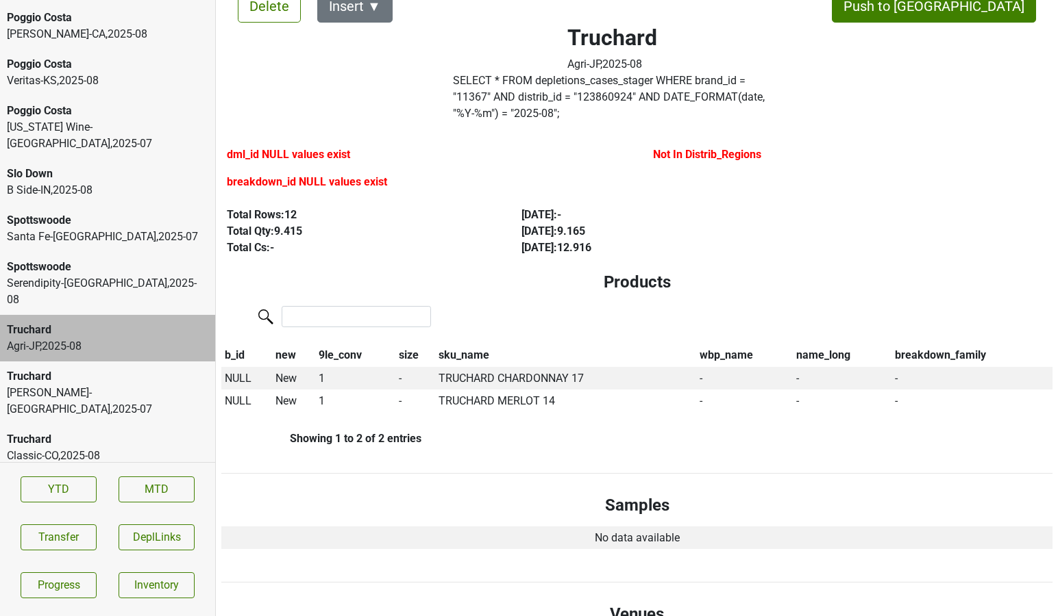
click at [530, 92] on label "SELECT * FROM depletions_cases_stager WHERE brand_id = " 11367 " AND distrib_id…" at bounding box center [612, 97] width 318 height 49
click at [52, 538] on button "Transfer" at bounding box center [59, 538] width 76 height 26
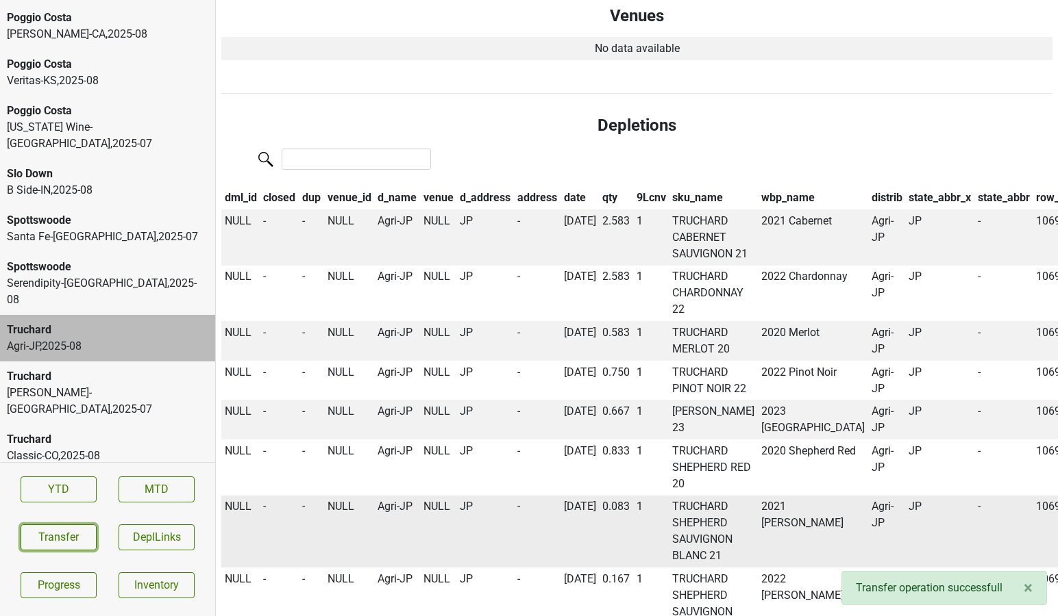
scroll to position [0, 0]
